Goal: Information Seeking & Learning: Learn about a topic

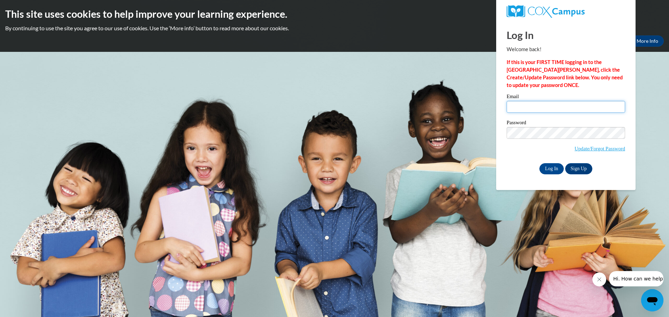
click at [528, 108] on input "Email" at bounding box center [565, 107] width 118 height 12
type input "[EMAIL_ADDRESS][DOMAIN_NAME]"
click at [539, 163] on input "Log In" at bounding box center [551, 168] width 24 height 11
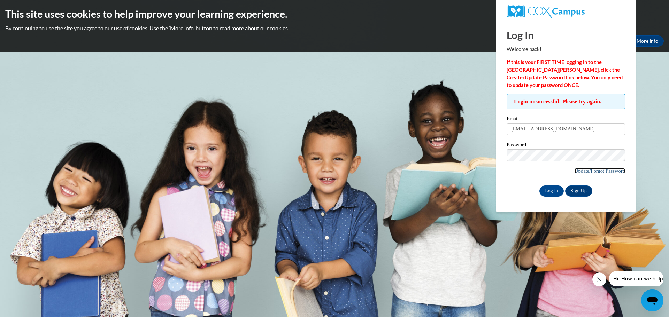
click at [579, 170] on link "Update/Forgot Password" at bounding box center [599, 171] width 51 height 6
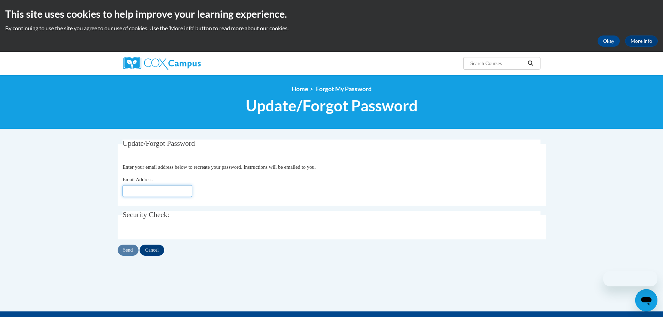
click at [168, 191] on input "Email Address" at bounding box center [158, 191] width 70 height 12
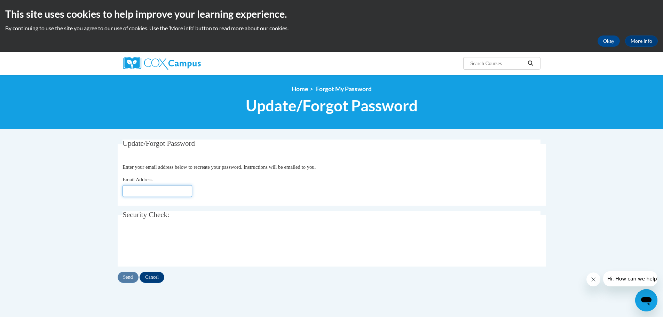
type input "[EMAIL_ADDRESS][DOMAIN_NAME]"
click at [134, 277] on input "Send" at bounding box center [128, 277] width 21 height 11
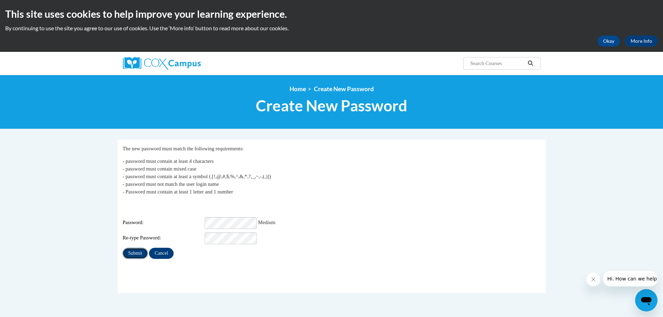
click at [141, 251] on input "Submit" at bounding box center [135, 253] width 25 height 11
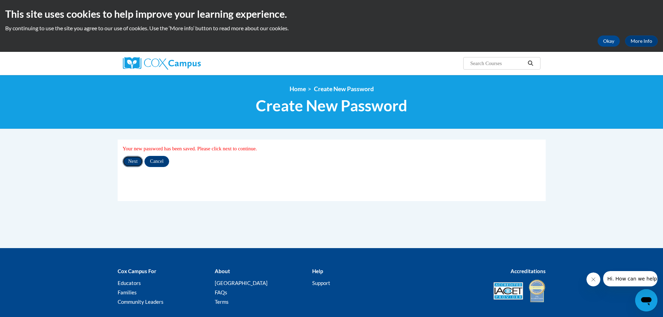
click at [134, 166] on input "Next" at bounding box center [133, 161] width 21 height 11
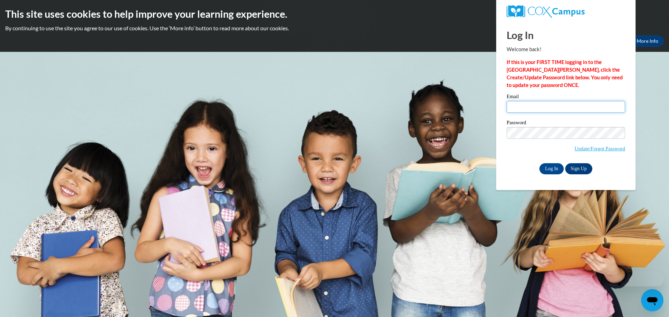
click at [574, 104] on input "Email" at bounding box center [565, 107] width 118 height 12
type input "[EMAIL_ADDRESS][DOMAIN_NAME]"
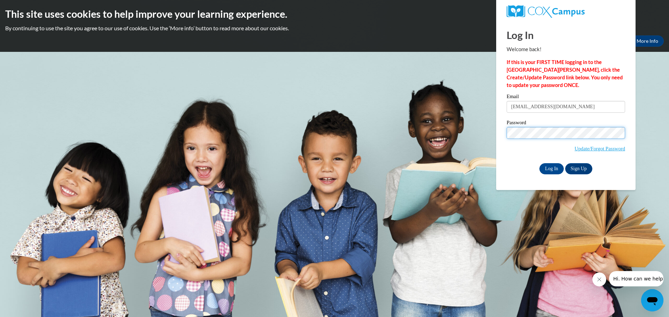
click at [539, 163] on input "Log In" at bounding box center [551, 168] width 24 height 11
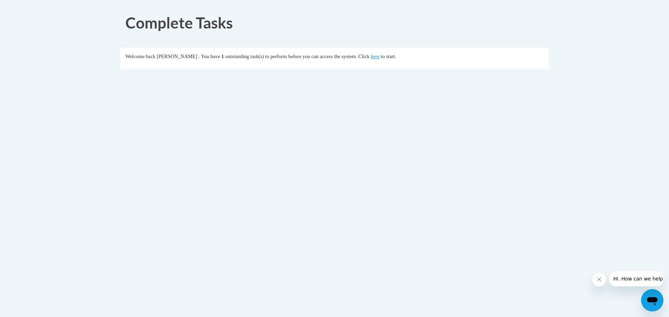
click at [405, 58] on div "Welcome back Jamie McDonough . You have 1 outstanding task(s) to perform before…" at bounding box center [334, 57] width 418 height 8
click at [379, 57] on link "here" at bounding box center [375, 57] width 9 height 6
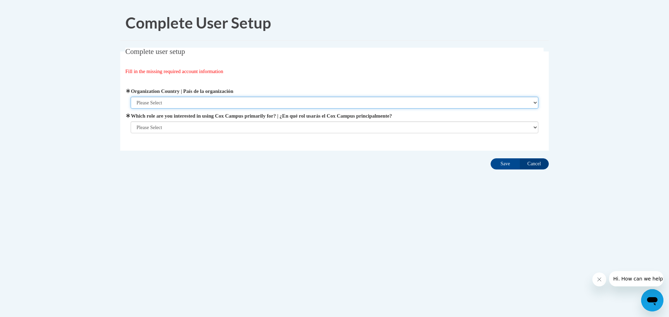
click at [534, 102] on select "Please Select [GEOGRAPHIC_DATA] | [GEOGRAPHIC_DATA] Outside of [GEOGRAPHIC_DATA…" at bounding box center [335, 103] width 408 height 12
select select "ad49bcad-a171-4b2e-b99c-48b446064914"
click at [131, 97] on select "Please Select [GEOGRAPHIC_DATA] | [GEOGRAPHIC_DATA] Outside of [GEOGRAPHIC_DATA…" at bounding box center [335, 103] width 408 height 12
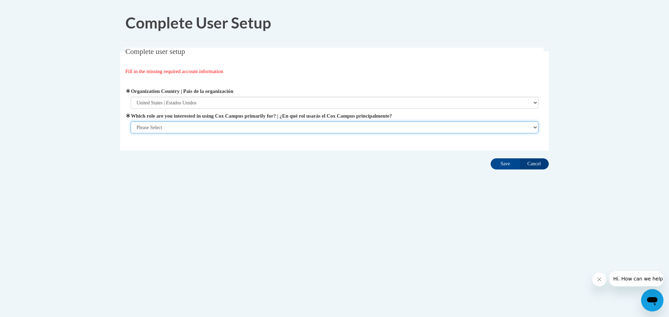
click at [535, 129] on select "Please Select College/University | Colegio/Universidad Community/Nonprofit Part…" at bounding box center [335, 128] width 408 height 12
select select "fbf2d438-af2f-41f8-98f1-81c410e29de3"
click at [131, 133] on select "Please Select College/University | Colegio/Universidad Community/Nonprofit Part…" at bounding box center [335, 128] width 408 height 12
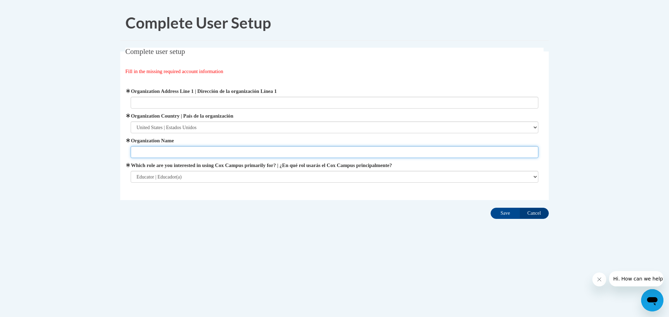
click at [309, 152] on input "Organization Name" at bounding box center [335, 152] width 408 height 12
type input "[GEOGRAPHIC_DATA]"
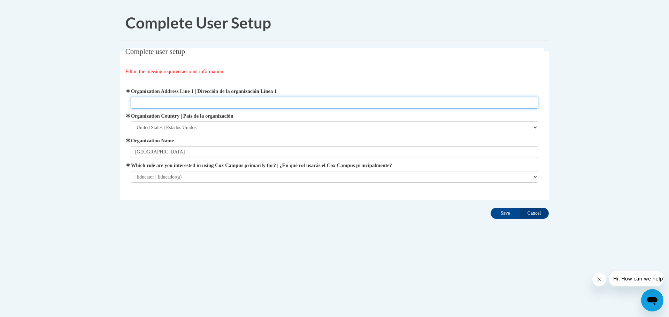
click at [200, 104] on input "Organization Address Line 1 | Dirección de la organización Línea 1" at bounding box center [335, 103] width 408 height 12
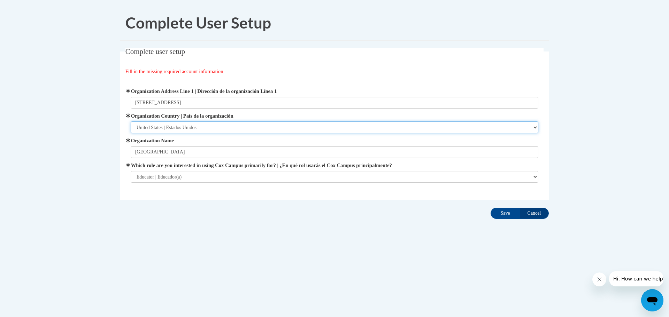
click at [258, 131] on select "Please Select [GEOGRAPHIC_DATA] | [GEOGRAPHIC_DATA] Outside of [GEOGRAPHIC_DATA…" at bounding box center [335, 128] width 408 height 12
click at [131, 122] on select "Please Select [GEOGRAPHIC_DATA] | [GEOGRAPHIC_DATA] Outside of [GEOGRAPHIC_DATA…" at bounding box center [335, 128] width 408 height 12
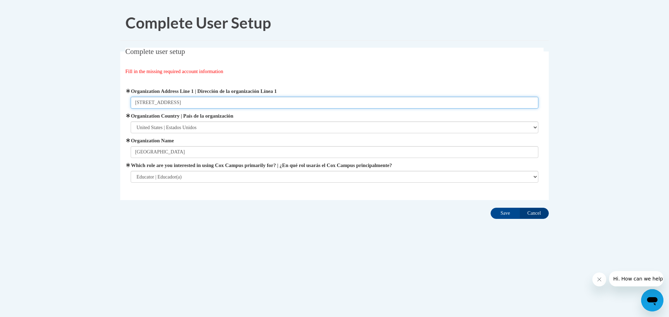
click at [188, 101] on input "[STREET_ADDRESS]" at bounding box center [335, 103] width 408 height 12
type input "[STREET_ADDRESS]"
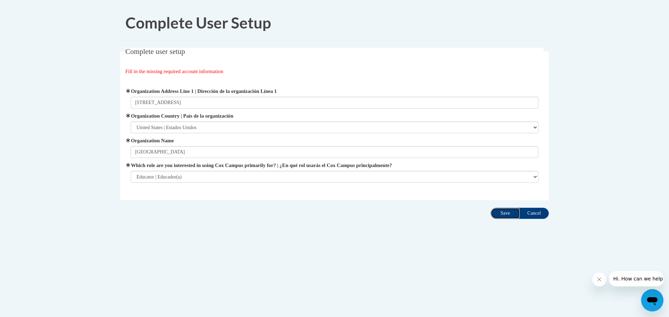
click at [504, 211] on input "Save" at bounding box center [504, 213] width 29 height 11
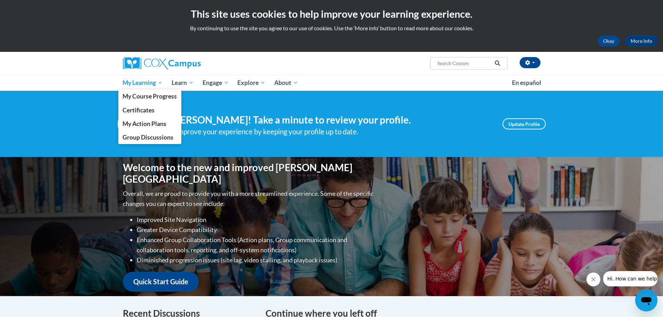
click at [139, 83] on span "My Learning" at bounding box center [143, 83] width 40 height 8
click at [151, 125] on span "My Action Plans" at bounding box center [145, 123] width 44 height 7
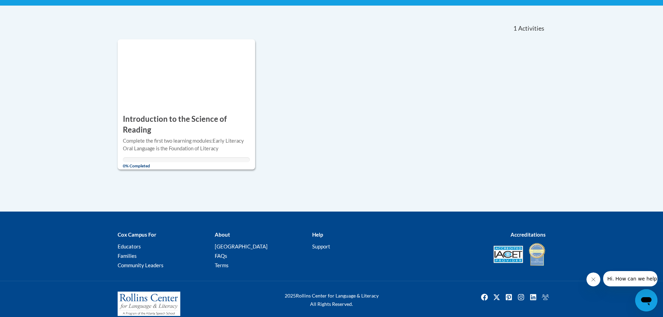
scroll to position [35, 0]
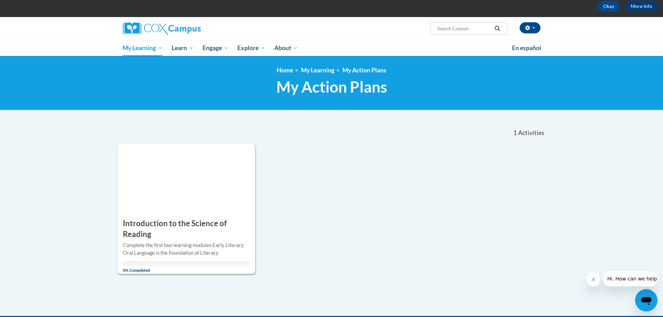
click at [184, 207] on div "ACTION PLAN Introduction to the Science of Reading More Info Open Complete the …" at bounding box center [187, 209] width 138 height 130
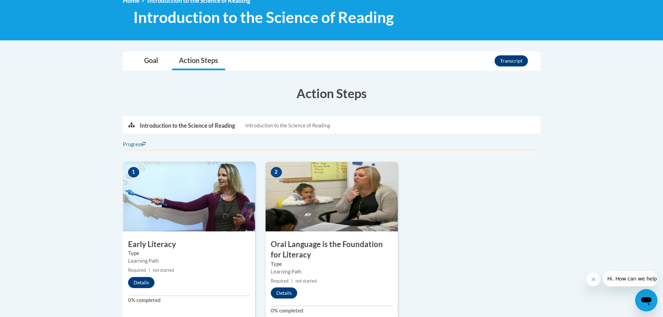
scroll to position [139, 0]
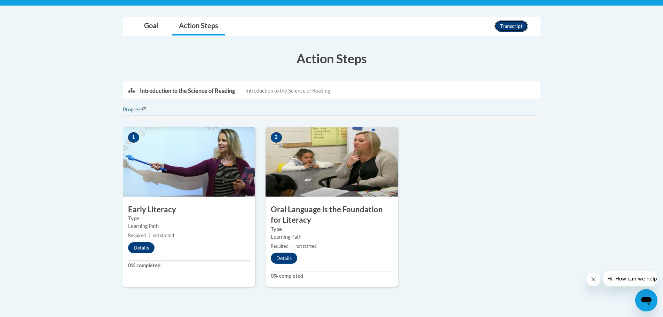
click at [510, 26] on button "Transcript" at bounding box center [511, 26] width 33 height 11
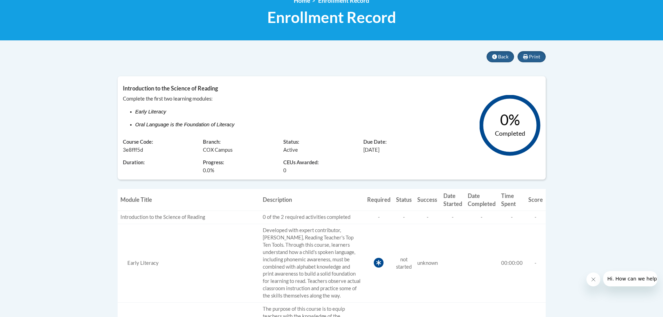
scroll to position [70, 0]
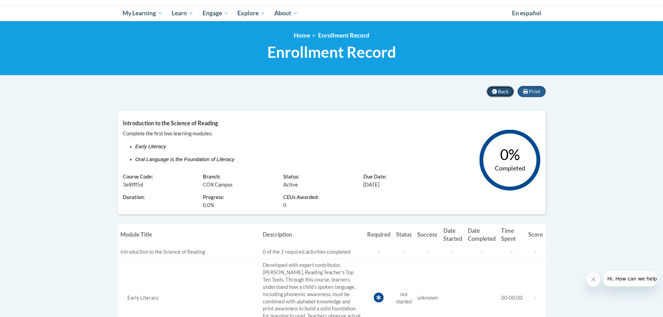
click at [498, 93] on button "Back" at bounding box center [501, 91] width 28 height 11
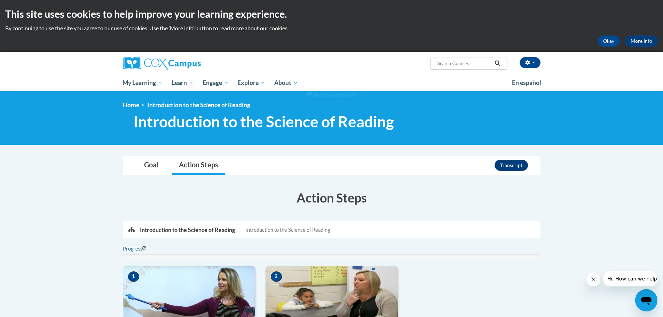
scroll to position [104, 0]
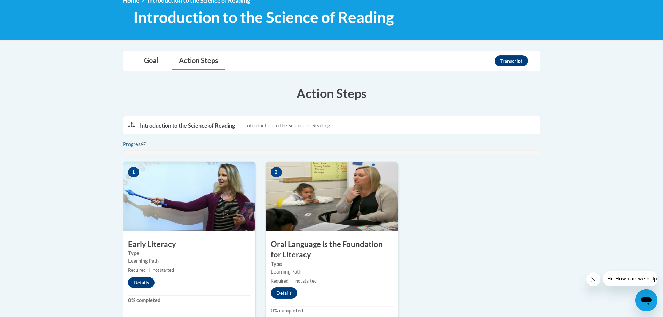
click at [204, 186] on img at bounding box center [189, 197] width 132 height 70
click at [148, 284] on button "Details" at bounding box center [141, 282] width 26 height 11
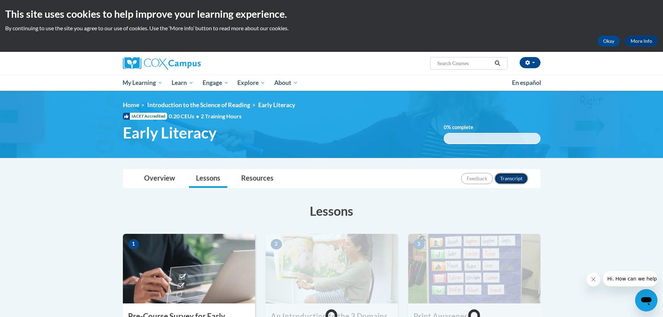
click at [516, 178] on button "Transcript" at bounding box center [511, 178] width 33 height 11
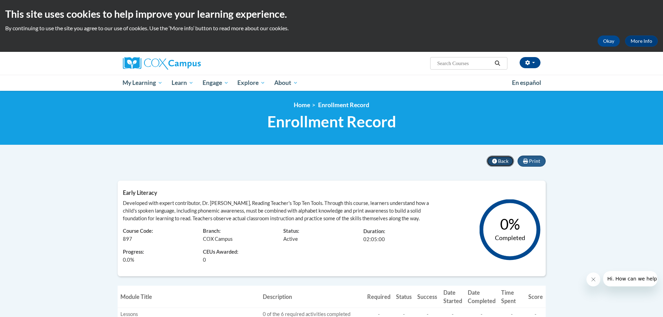
click at [497, 162] on icon at bounding box center [494, 161] width 5 height 5
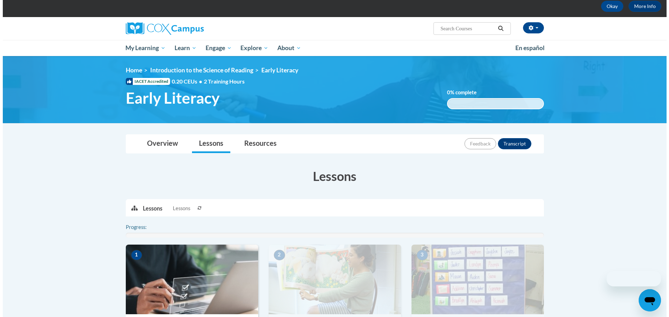
scroll to position [174, 0]
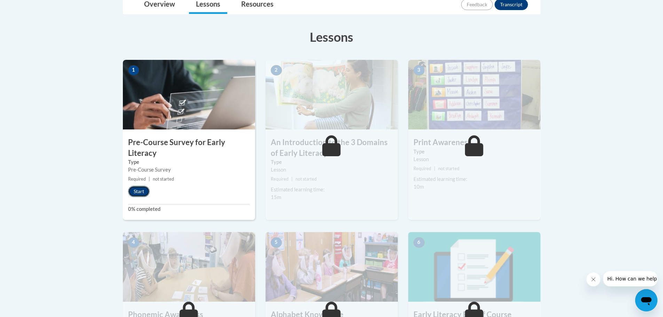
click at [140, 191] on button "Start" at bounding box center [139, 191] width 22 height 11
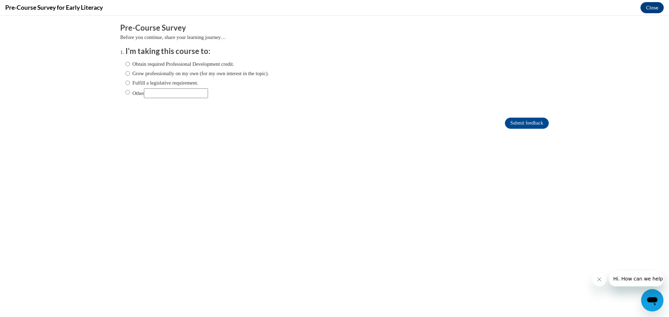
scroll to position [0, 0]
click at [125, 81] on input "Fulfill a legislative requirement." at bounding box center [127, 83] width 5 height 8
radio input "true"
click at [520, 124] on input "Submit feedback" at bounding box center [527, 123] width 44 height 11
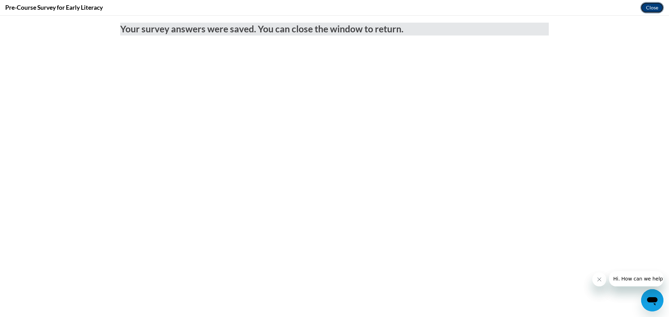
click at [645, 9] on button "Close" at bounding box center [651, 7] width 23 height 11
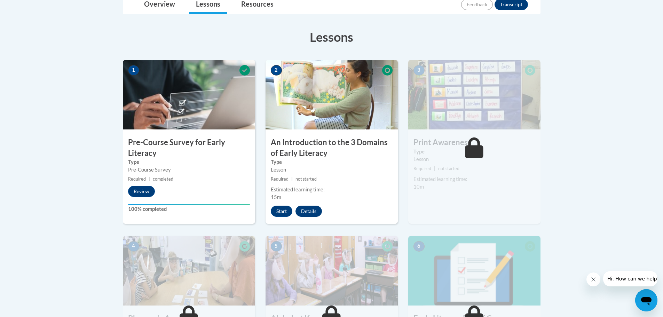
scroll to position [244, 0]
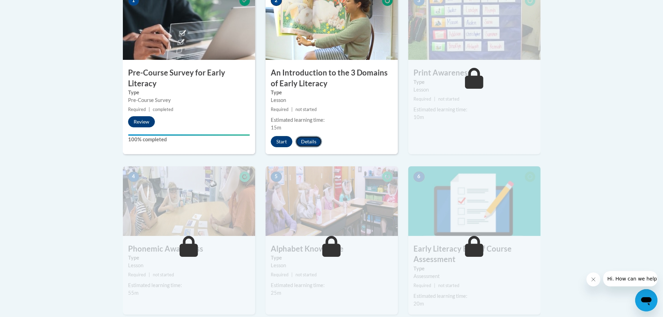
click at [320, 142] on button "Details" at bounding box center [309, 141] width 26 height 11
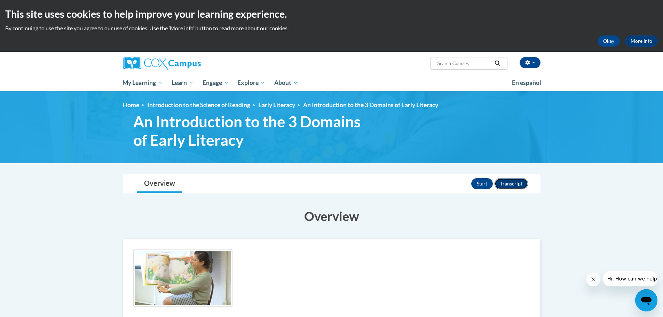
click at [515, 186] on button "Transcript" at bounding box center [511, 183] width 33 height 11
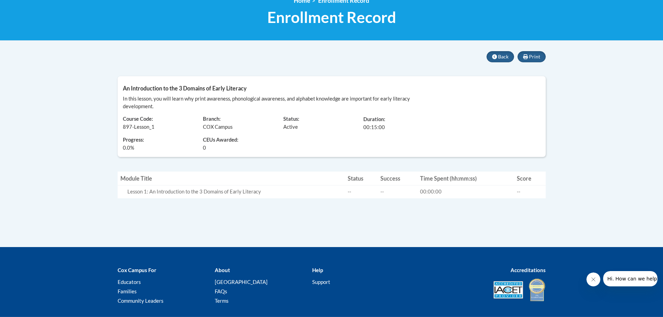
scroll to position [139, 0]
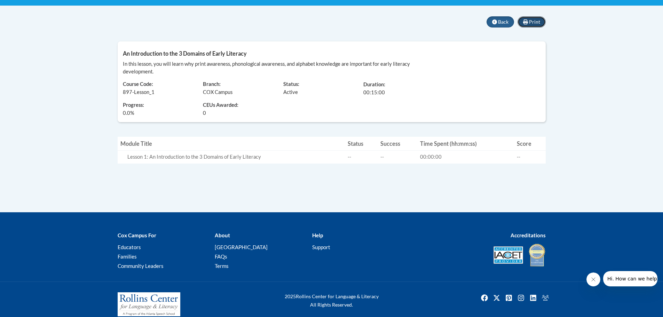
click at [536, 25] on button "Print" at bounding box center [532, 21] width 28 height 11
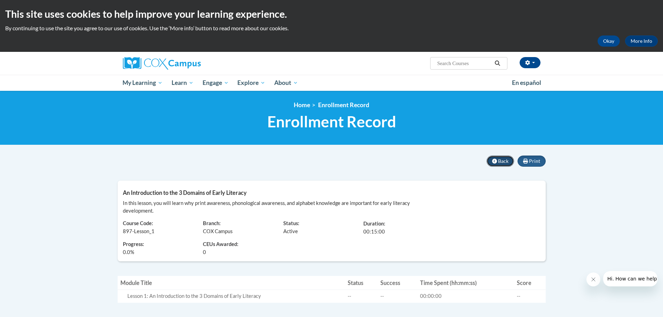
click at [500, 160] on span "Back" at bounding box center [503, 161] width 10 height 6
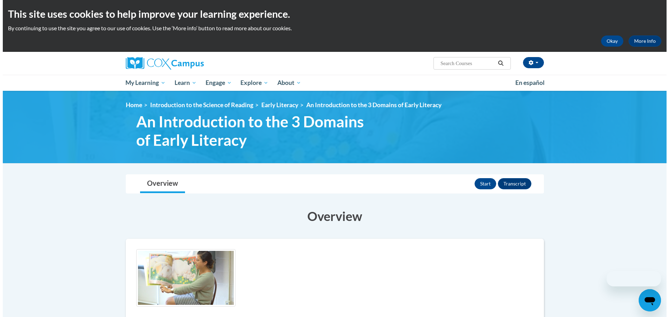
scroll to position [139, 0]
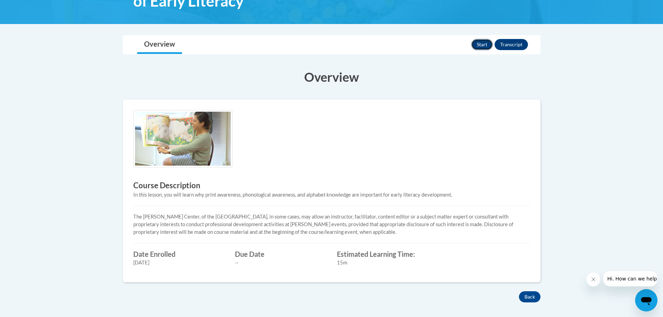
click at [485, 41] on button "Start" at bounding box center [483, 44] width 22 height 11
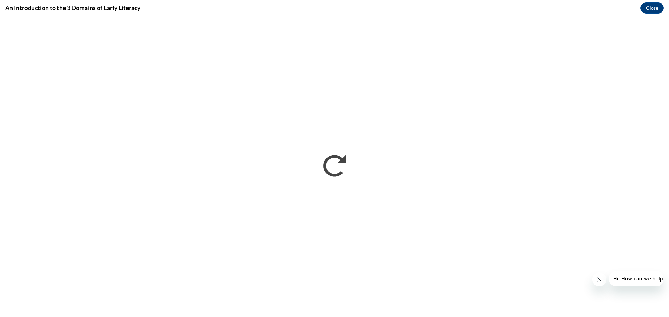
scroll to position [0, 0]
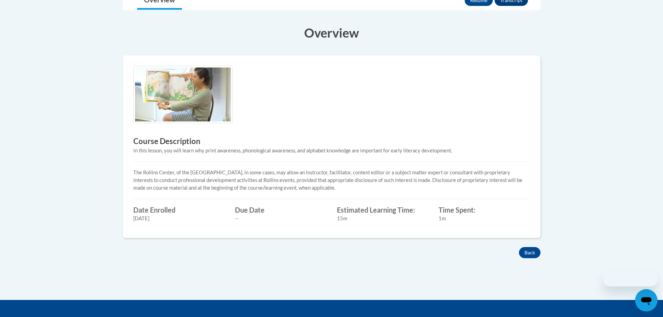
scroll to position [139, 0]
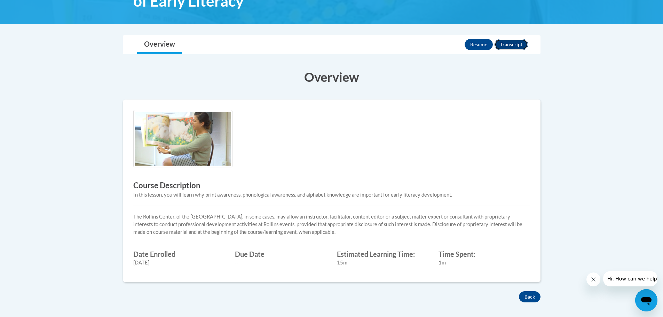
click at [512, 44] on button "Transcript" at bounding box center [511, 44] width 33 height 11
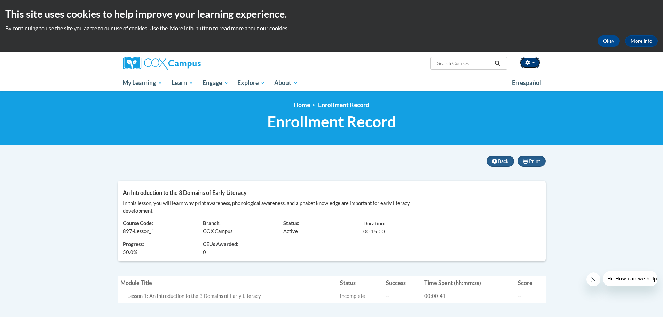
click at [534, 64] on button "button" at bounding box center [530, 62] width 21 height 11
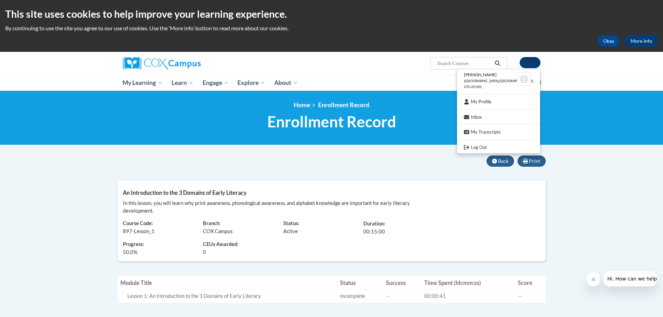
click at [534, 64] on button "button" at bounding box center [530, 62] width 21 height 11
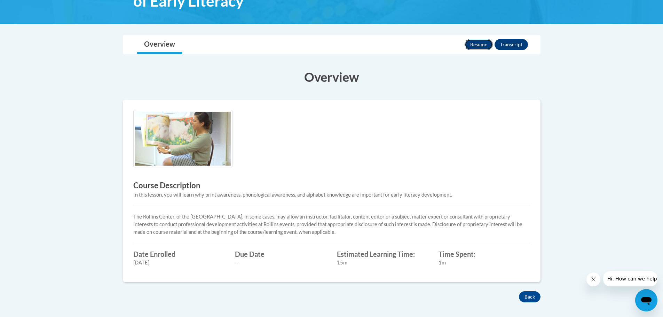
click at [484, 47] on button "Resume" at bounding box center [479, 44] width 28 height 11
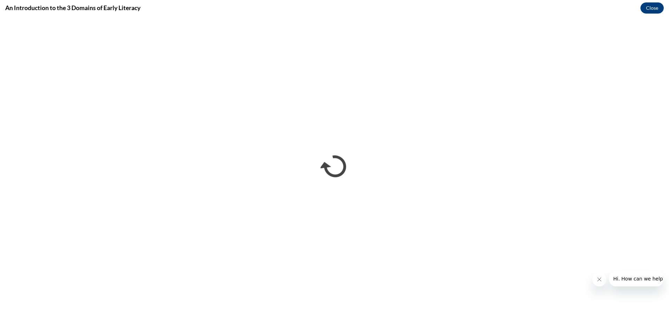
click at [652, 281] on span "Hi. How can we help?" at bounding box center [639, 279] width 52 height 6
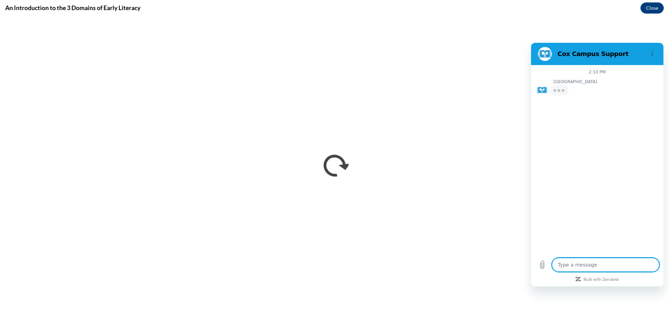
type textarea "x"
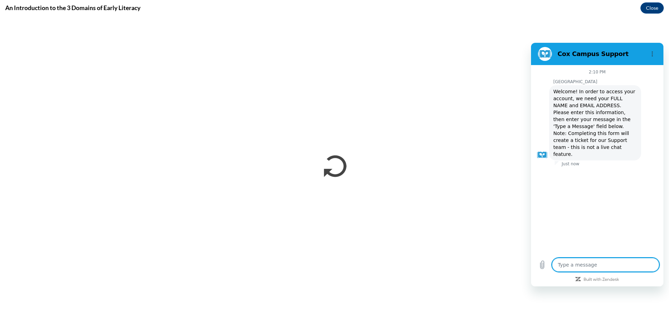
type textarea "D"
type textarea "x"
type textarea "Do"
type textarea "x"
type textarea "Doe"
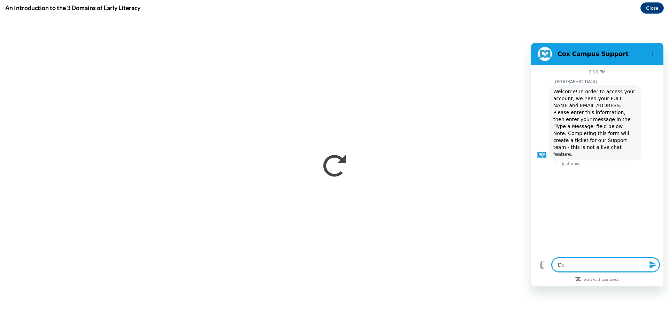
type textarea "x"
type textarea "Does"
type textarea "x"
type textarea "Does"
type textarea "x"
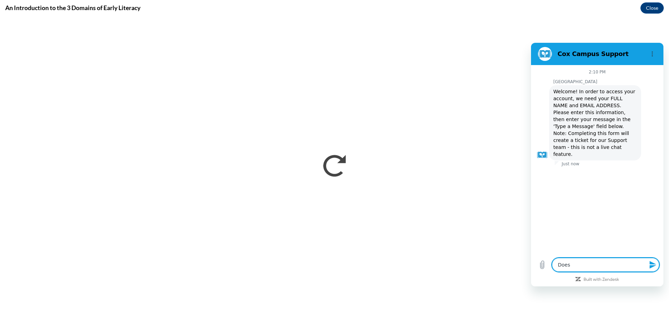
type textarea "Does t"
type textarea "x"
type textarea "Does th"
type textarea "x"
type textarea "Does the"
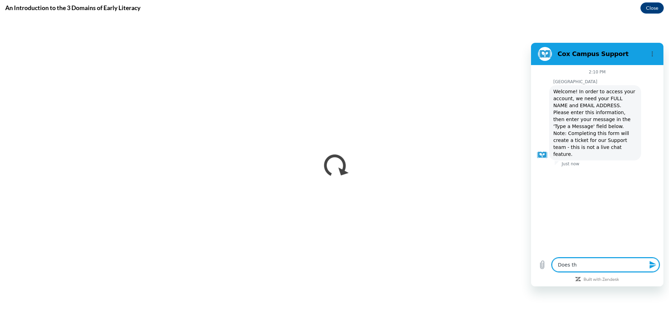
type textarea "x"
type textarea "Does the"
type textarea "x"
type textarea "Does the"
type textarea "x"
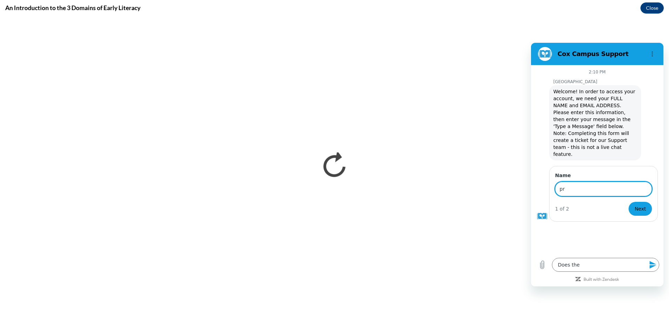
type input "p"
type input "[PERSON_NAME]"
click at [628, 202] on button "Next" at bounding box center [639, 209] width 23 height 14
type textarea "x"
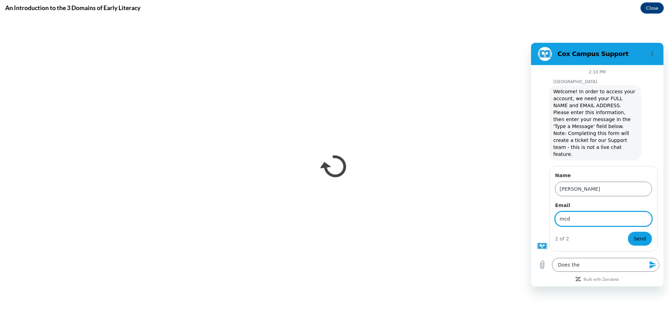
type input "[EMAIL_ADDRESS][DOMAIN_NAME]"
click at [628, 232] on button "Send" at bounding box center [640, 239] width 24 height 14
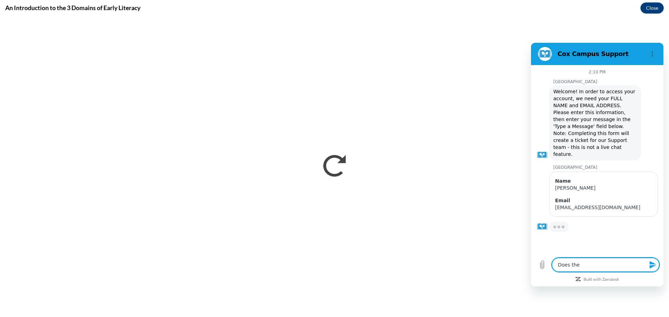
type textarea "x"
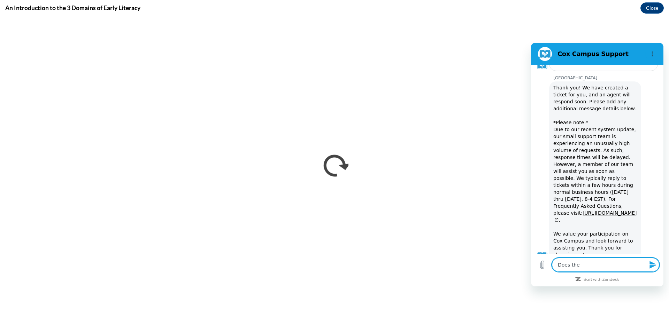
type textarea "Does the p"
type textarea "x"
type textarea "Does the pr"
type textarea "x"
type textarea "Does the pro"
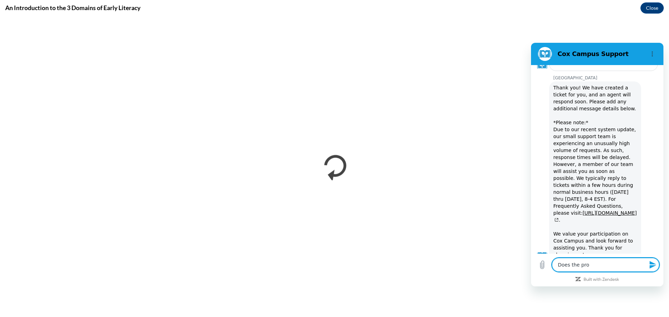
type textarea "x"
type textarea "Does the prog"
type textarea "x"
type textarea "Does the progr"
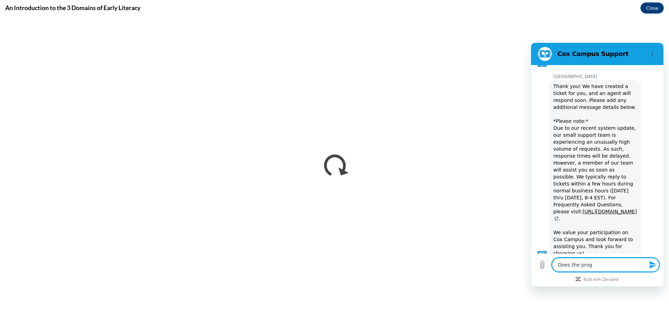
type textarea "x"
type textarea "Does the progra"
type textarea "x"
type textarea "Does the program"
type textarea "x"
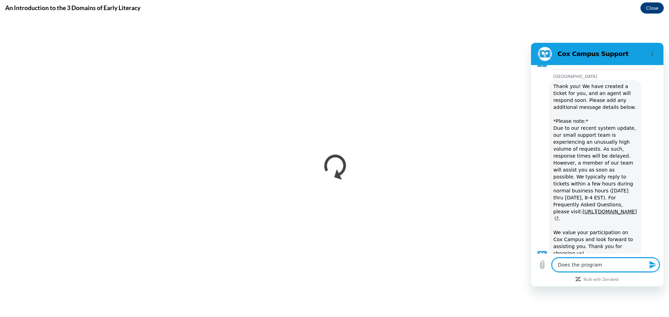
type textarea "Does the program"
type textarea "x"
type textarea "Does the program a"
type textarea "x"
type textarea "Does the program"
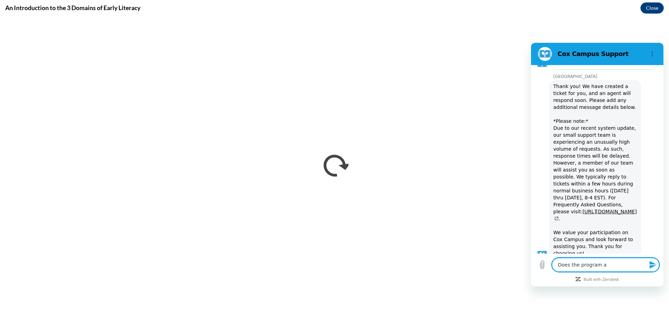
type textarea "x"
type textarea "Does the program o"
type textarea "x"
type textarea "Does the program of"
type textarea "x"
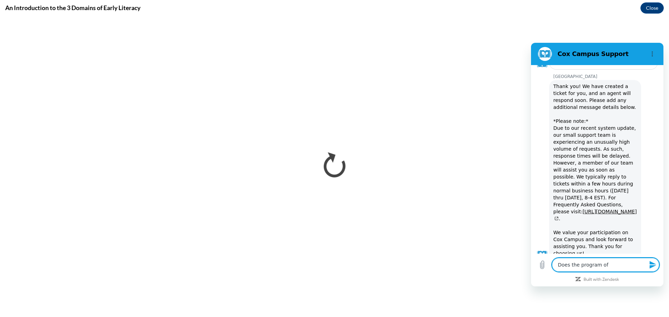
type textarea "Does the program off"
type textarea "x"
type textarea "Does the program offe"
type textarea "x"
type textarea "Does the program offer"
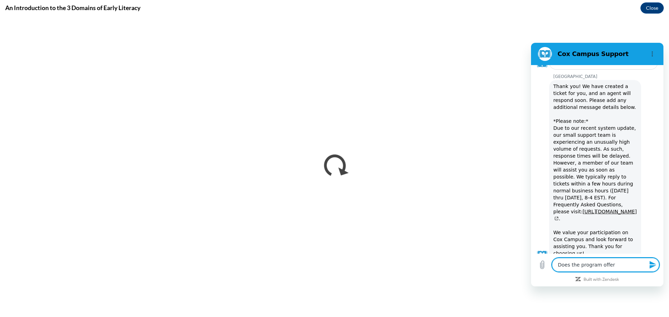
type textarea "x"
type textarea "Does the program offer"
type textarea "x"
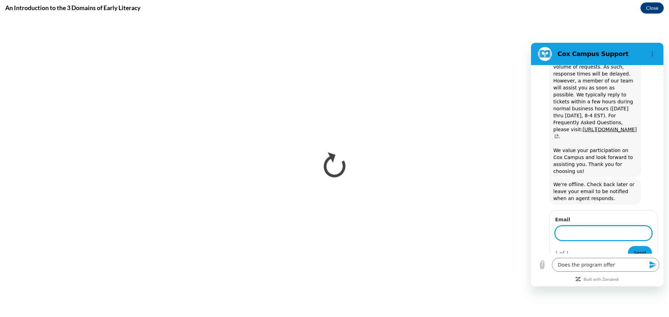
scroll to position [228, 0]
type input "prin"
click at [653, 53] on icon "Options menu" at bounding box center [652, 54] width 6 height 6
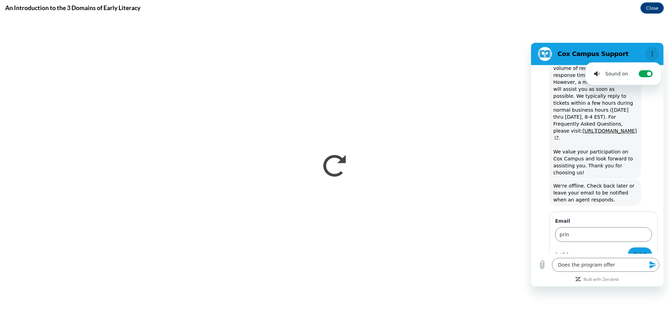
click at [654, 53] on icon "Options menu" at bounding box center [652, 54] width 6 height 6
click at [623, 52] on h2 "Cox Campus Support" at bounding box center [599, 54] width 85 height 8
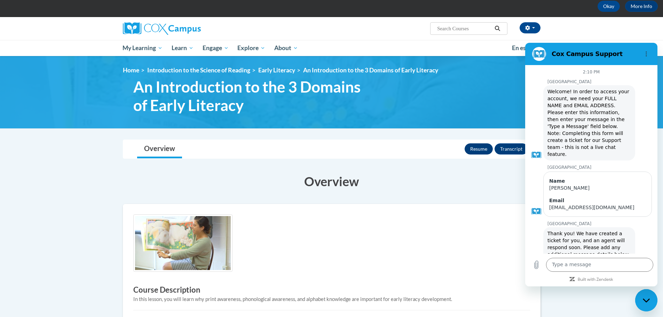
scroll to position [228, 0]
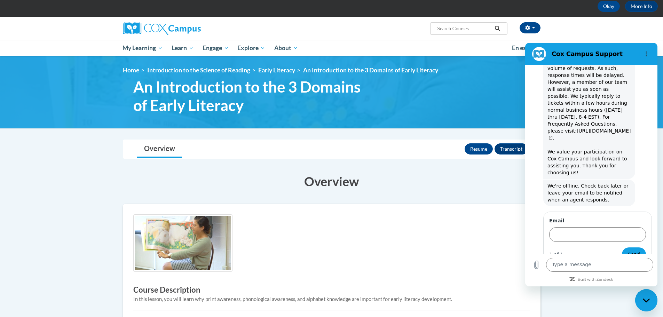
click at [646, 300] on icon "Close messaging window" at bounding box center [646, 300] width 7 height 5
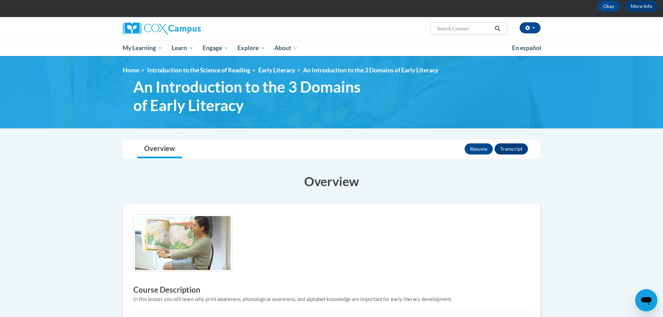
click at [645, 299] on icon "Open messaging window" at bounding box center [647, 301] width 10 height 8
type textarea "x"
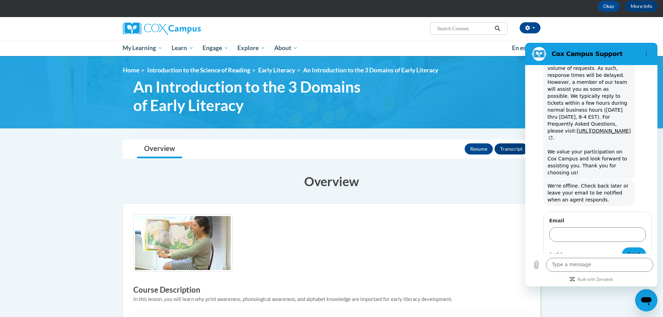
scroll to position [0, 0]
click at [595, 227] on input "Email" at bounding box center [598, 234] width 97 height 15
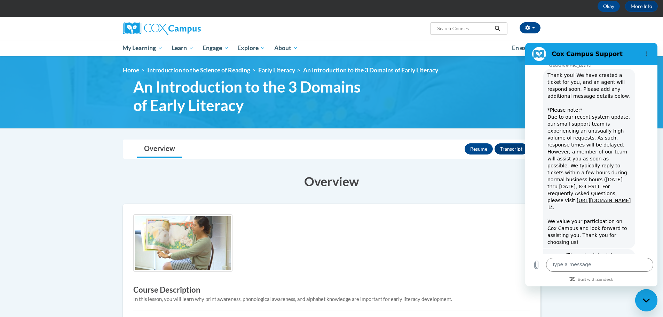
scroll to position [228, 0]
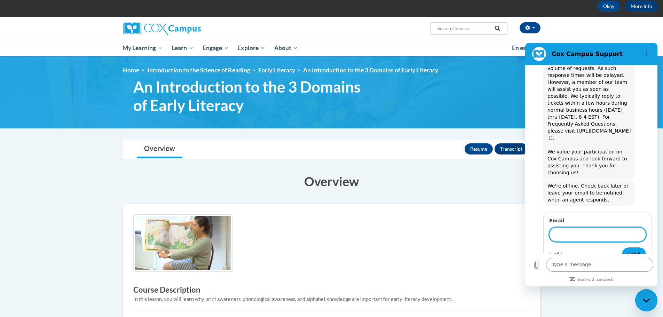
click at [569, 264] on textarea at bounding box center [599, 265] width 107 height 14
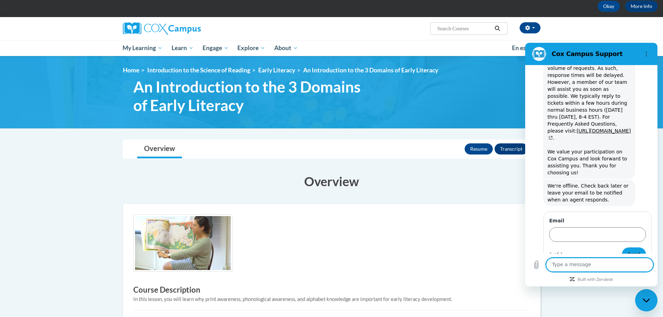
type textarea "d"
type textarea "x"
type textarea "di"
type textarea "x"
type textarea "dis"
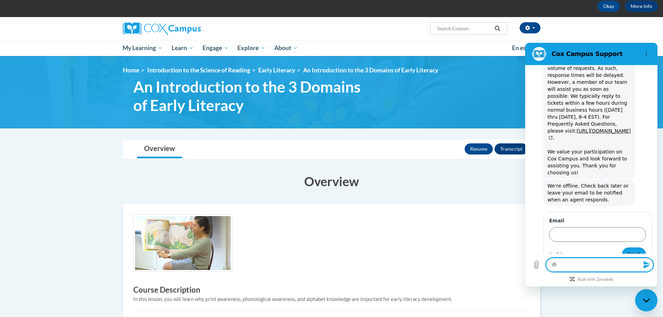
type textarea "x"
type textarea "disr"
type textarea "x"
type textarea "disre"
type textarea "x"
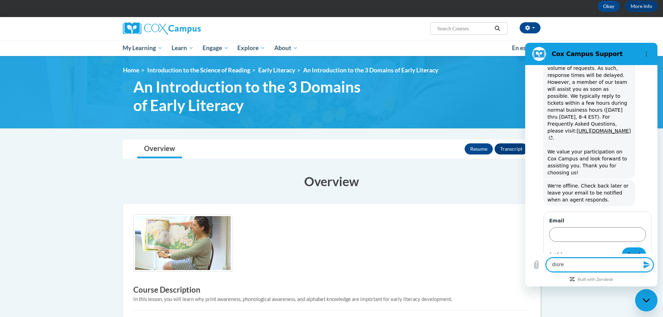
type textarea "disreg"
type textarea "x"
type textarea "disrega"
type textarea "x"
type textarea "disregar"
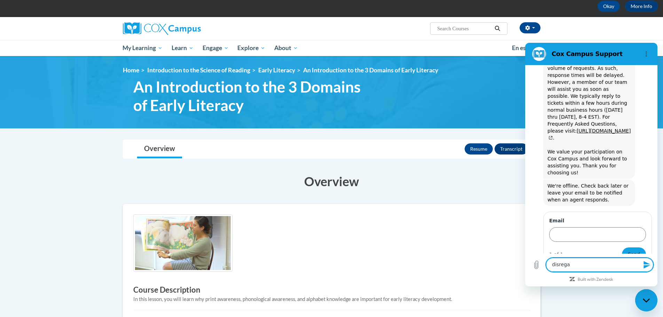
type textarea "x"
type textarea "disregard"
type textarea "x"
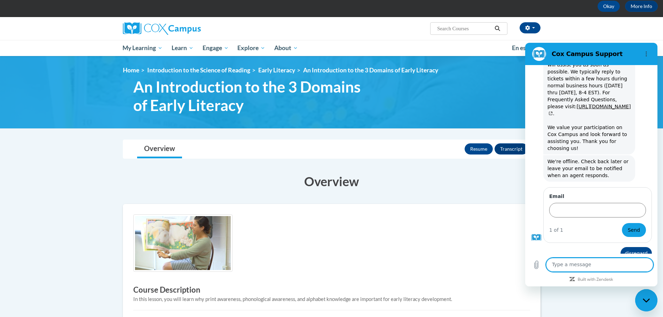
click at [644, 300] on icon "Close messaging window" at bounding box center [646, 300] width 7 height 5
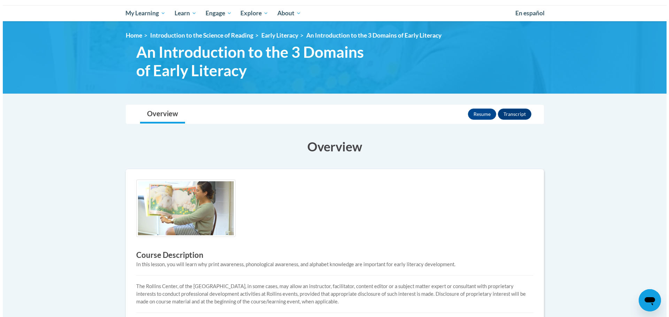
scroll to position [104, 0]
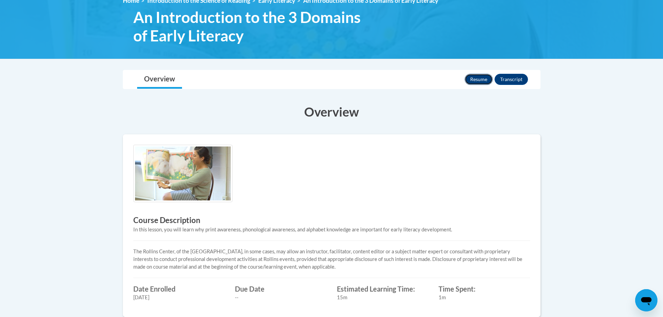
click at [478, 79] on button "Resume" at bounding box center [479, 79] width 28 height 11
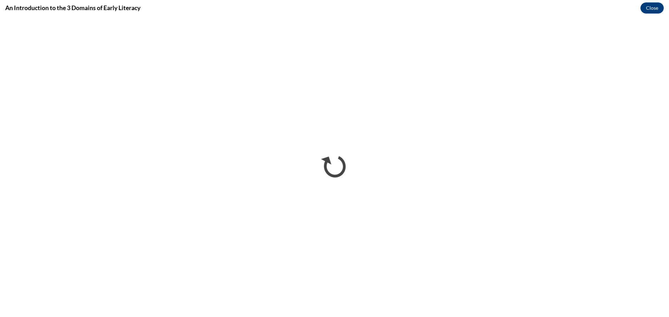
scroll to position [0, 0]
type textarea "x"
